Goal: Information Seeking & Learning: Learn about a topic

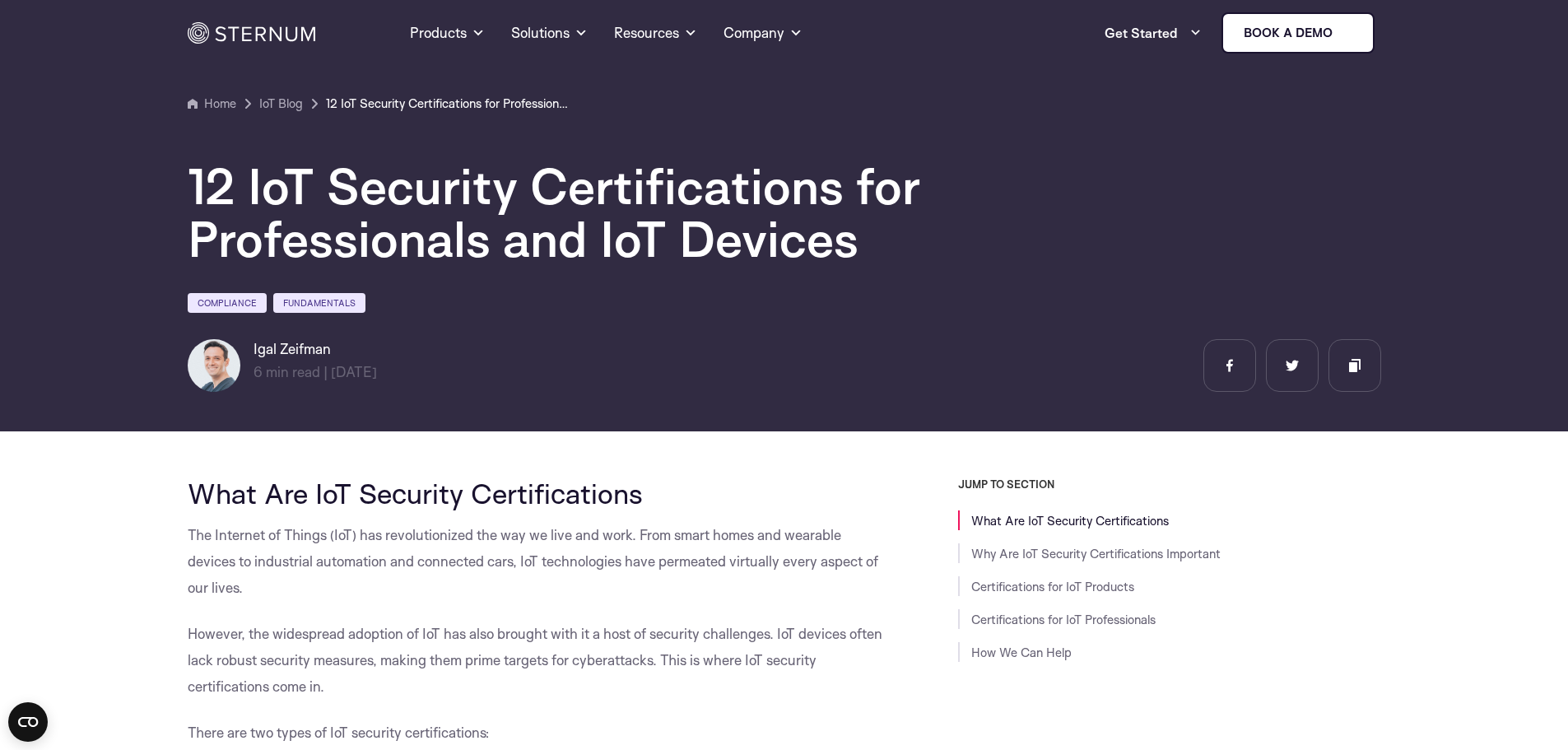
click at [783, 337] on div "12 IoT Security Certifications for Professionals and IoT Devices Compliance Fun…" at bounding box center [784, 252] width 1193 height 279
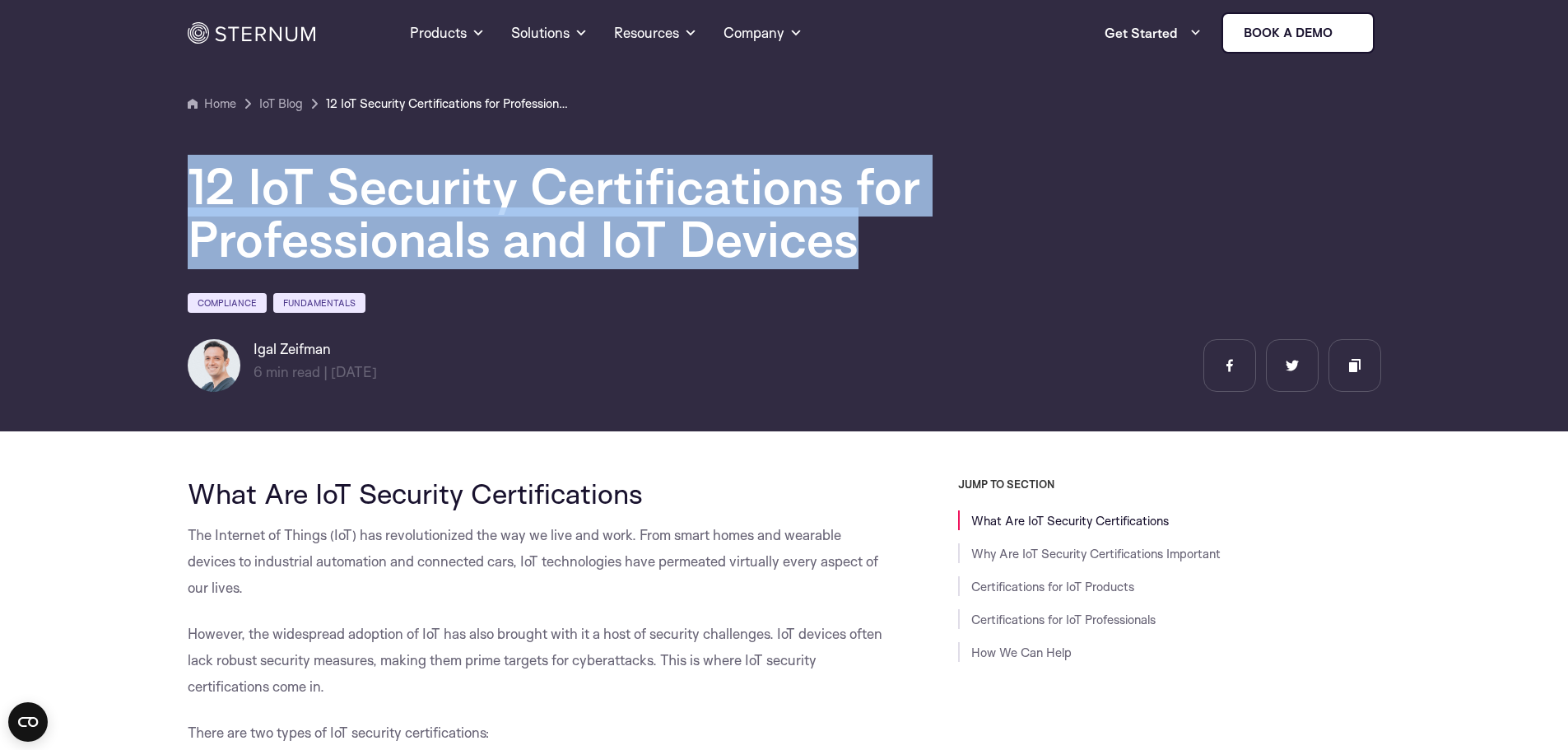
drag, startPoint x: 879, startPoint y: 240, endPoint x: 149, endPoint y: 173, distance: 733.1
click at [149, 173] on section "Home IoT Blog" at bounding box center [784, 210] width 1568 height 443
copy h1 "12 IoT Security Certifications for Professionals and IoT Devices"
click at [888, 222] on h1 "12 IoT Security Certifications for Professionals and IoT Devices" at bounding box center [681, 212] width 988 height 105
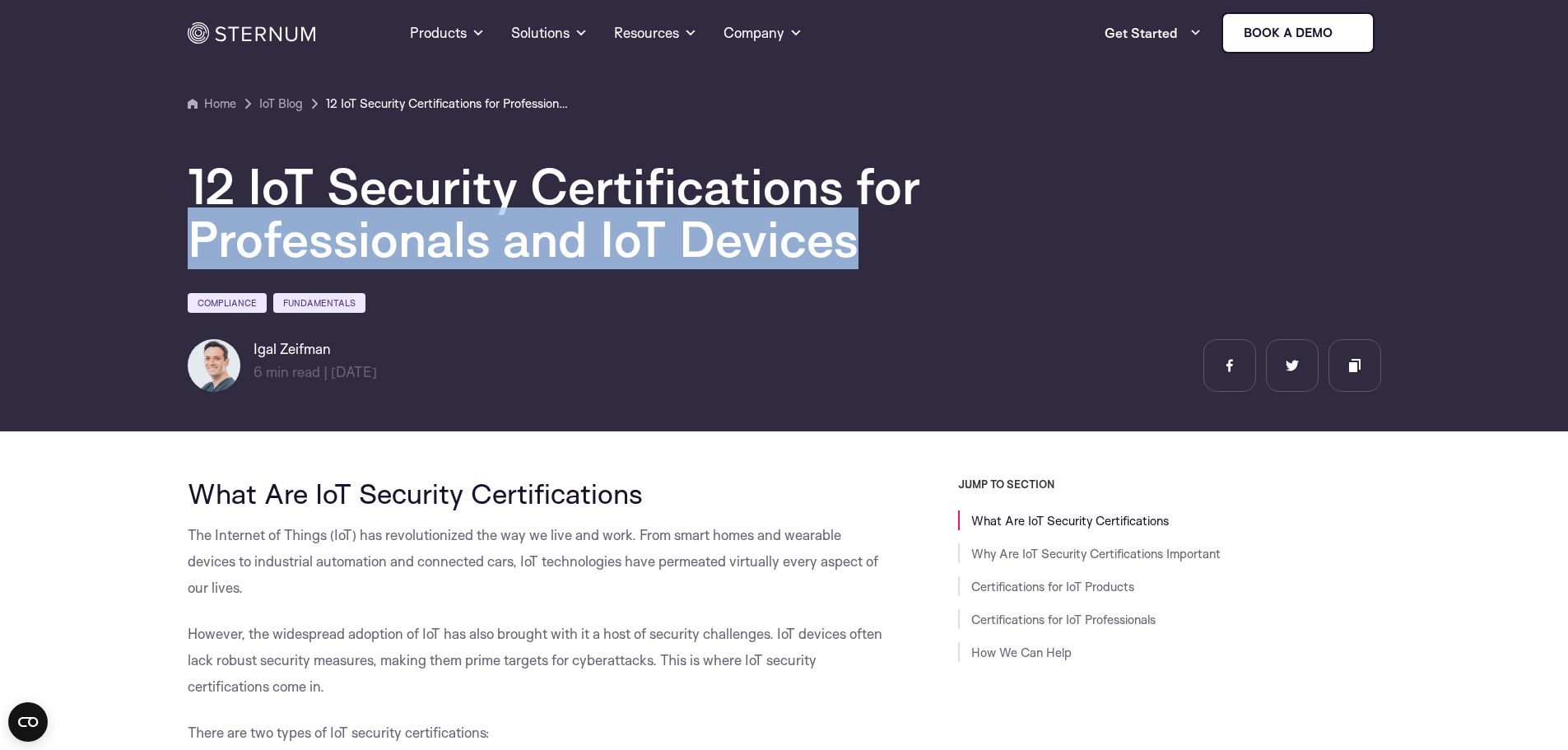
drag, startPoint x: 864, startPoint y: 240, endPoint x: 101, endPoint y: 222, distance: 763.2
click at [101, 222] on section "Home IoT Blog" at bounding box center [784, 210] width 1568 height 443
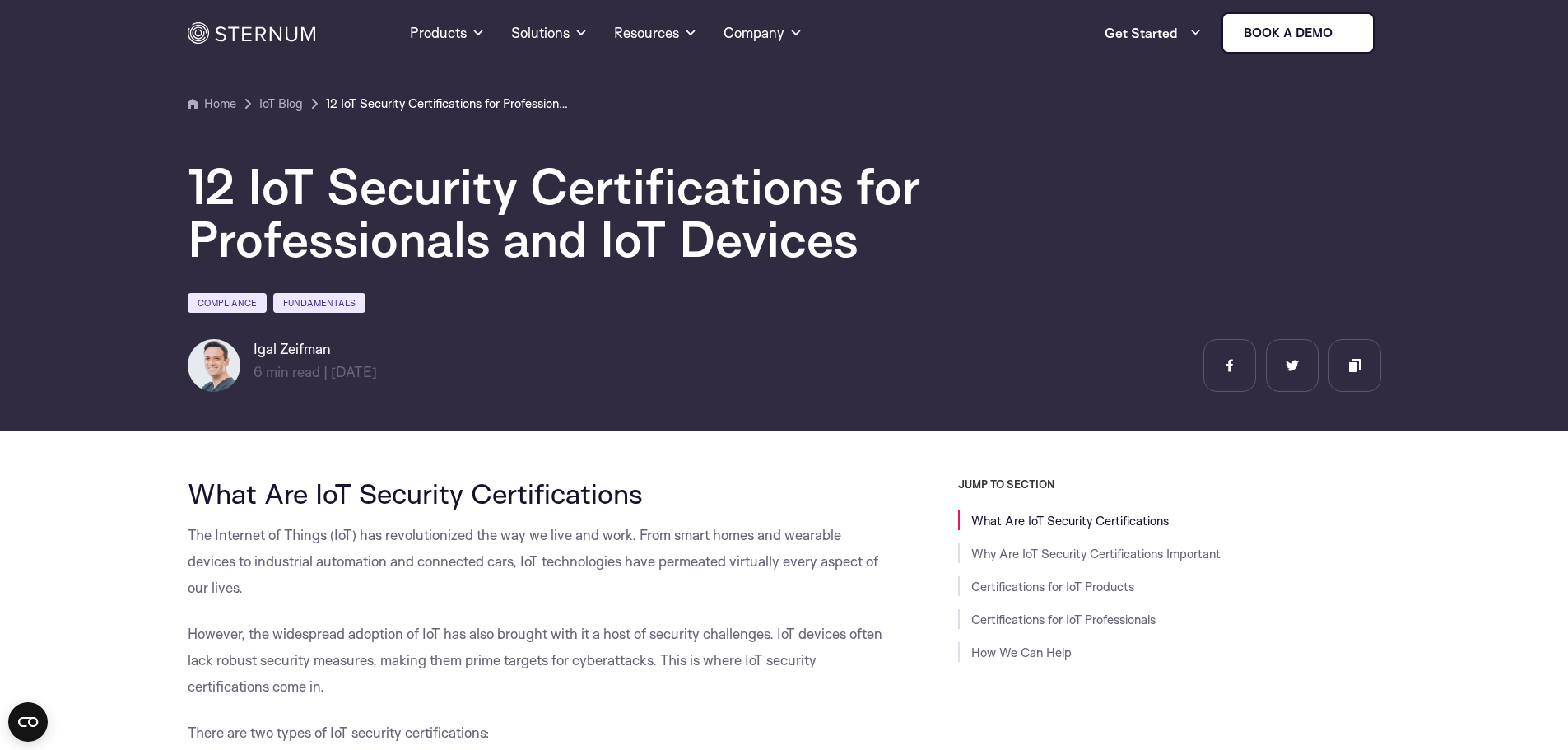
click at [865, 134] on div "12 IoT Security Certifications for Professionals and IoT Devices Compliance Fun…" at bounding box center [784, 252] width 1193 height 279
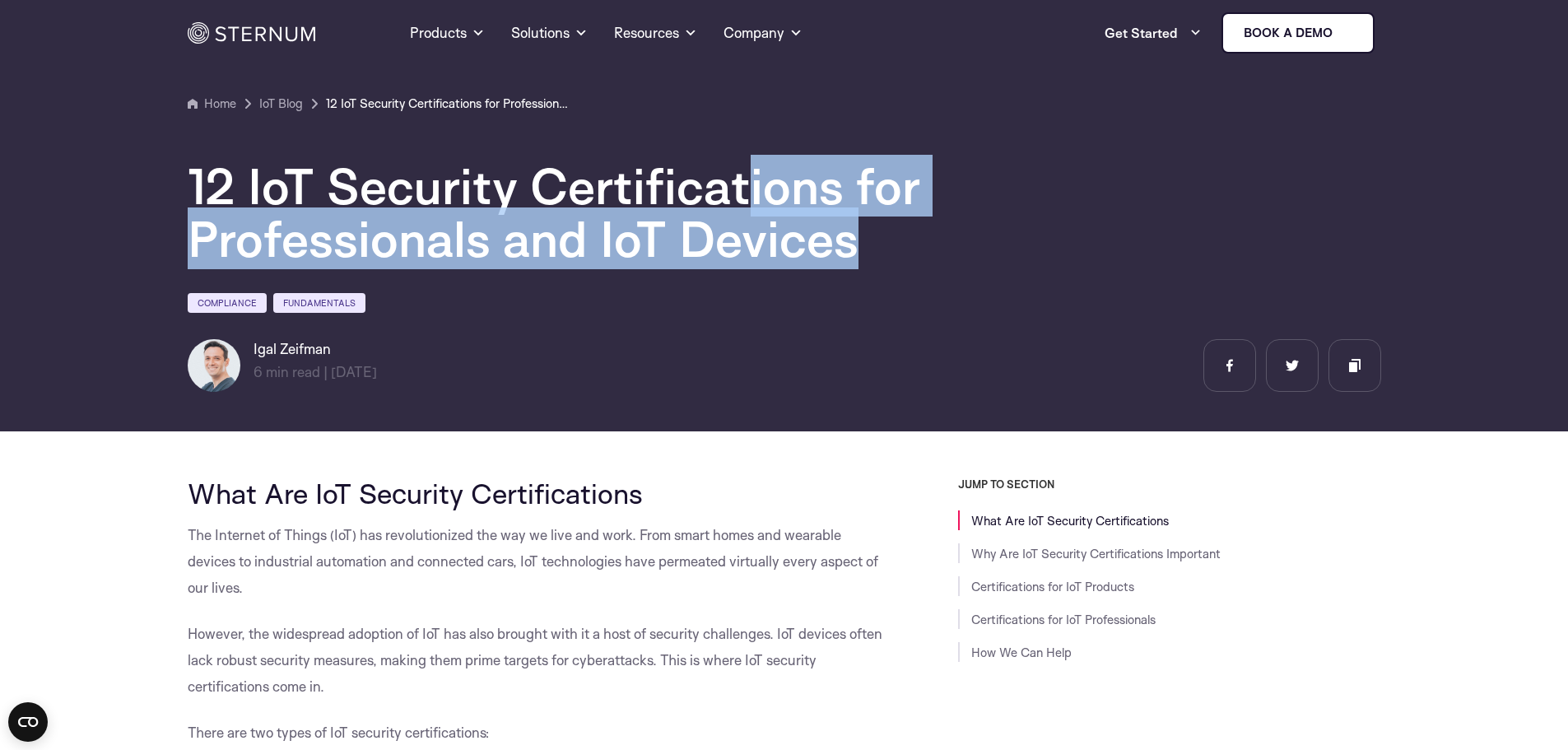
drag, startPoint x: 871, startPoint y: 239, endPoint x: 742, endPoint y: 205, distance: 133.4
click at [742, 205] on h1 "12 IoT Security Certifications for Professionals and IoT Devices" at bounding box center [681, 212] width 988 height 105
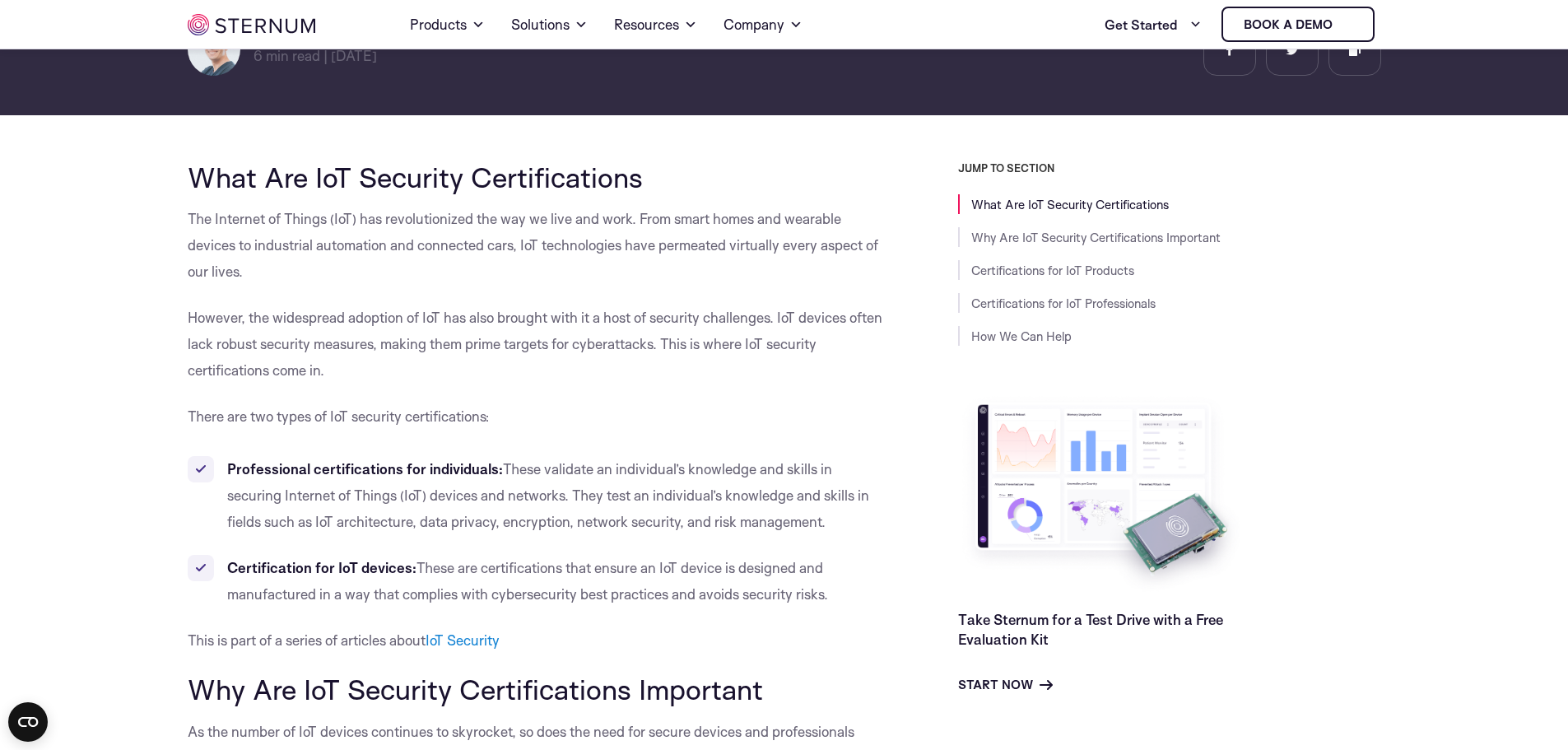
scroll to position [300, 0]
